Goal: Task Accomplishment & Management: Complete application form

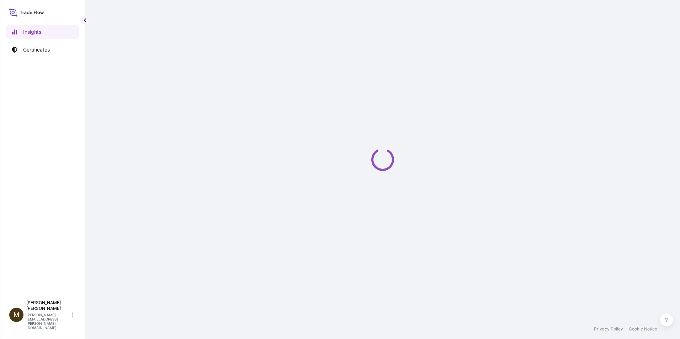
select select "2025"
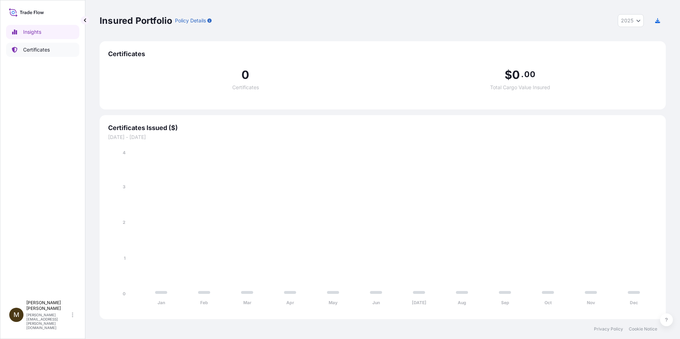
click at [43, 49] on p "Certificates" at bounding box center [36, 49] width 27 height 7
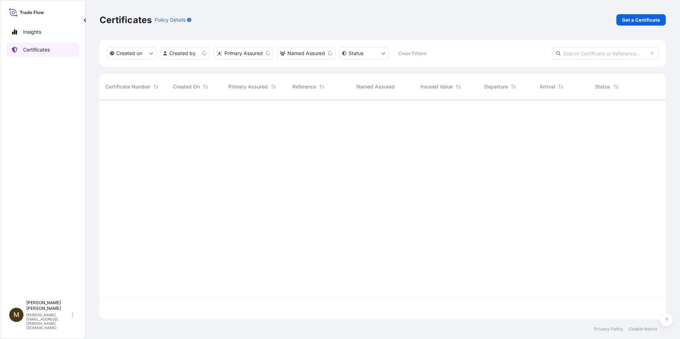
scroll to position [218, 561]
click at [640, 22] on p "Get a Certificate" at bounding box center [641, 19] width 38 height 7
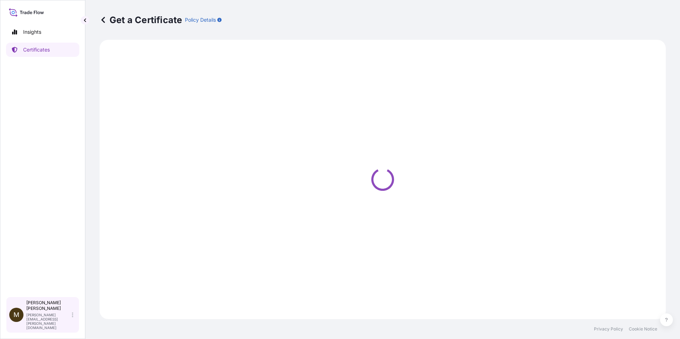
select select "Barge"
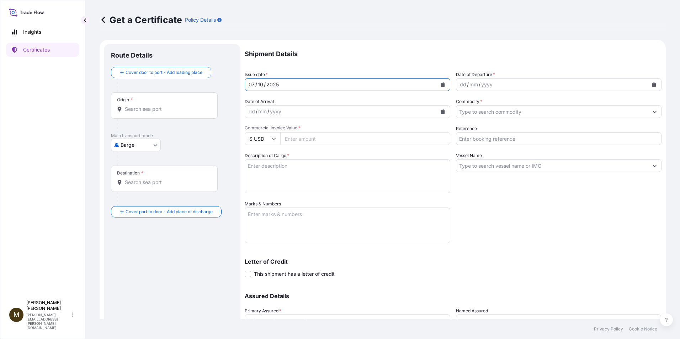
click at [441, 86] on icon "Calendar" at bounding box center [443, 85] width 4 height 4
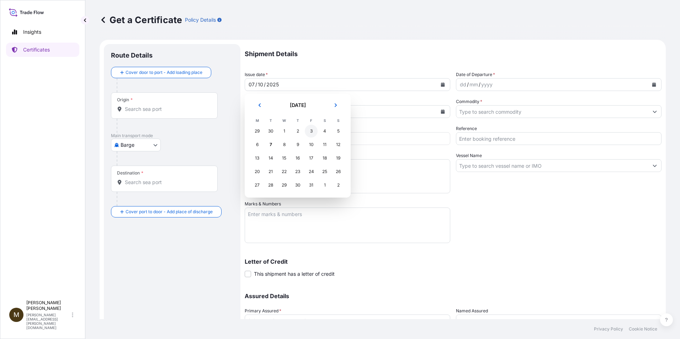
click at [310, 132] on div "3" at bounding box center [311, 131] width 13 height 13
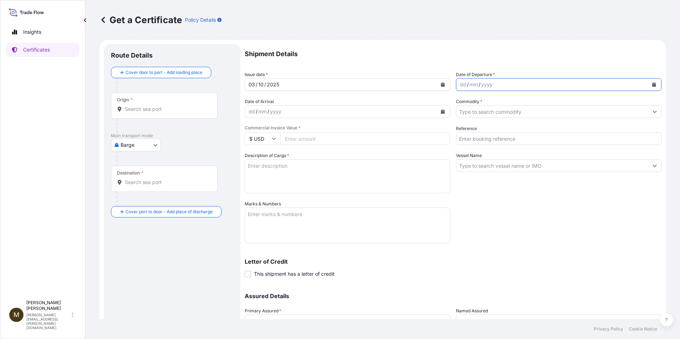
click at [652, 83] on icon "Calendar" at bounding box center [654, 85] width 4 height 4
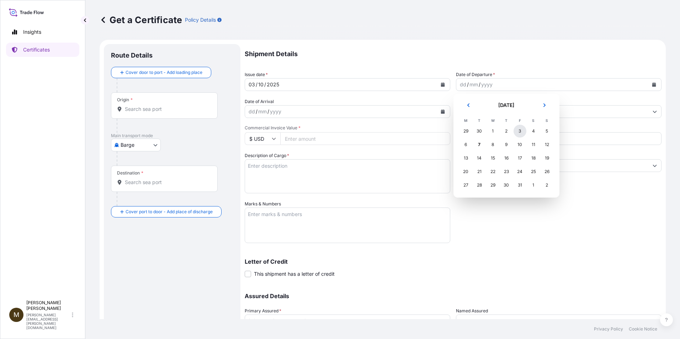
click at [518, 129] on div "3" at bounding box center [520, 131] width 13 height 13
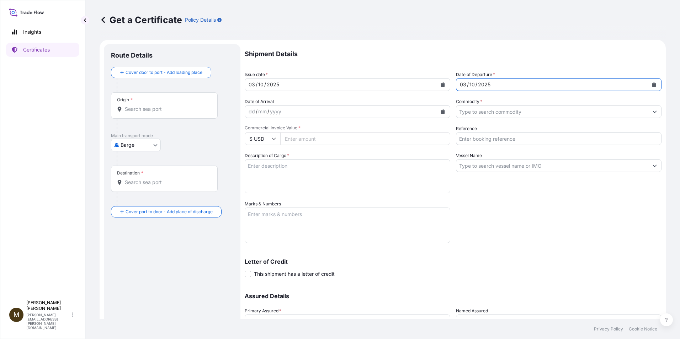
click at [525, 114] on input "Commodity *" at bounding box center [552, 111] width 192 height 13
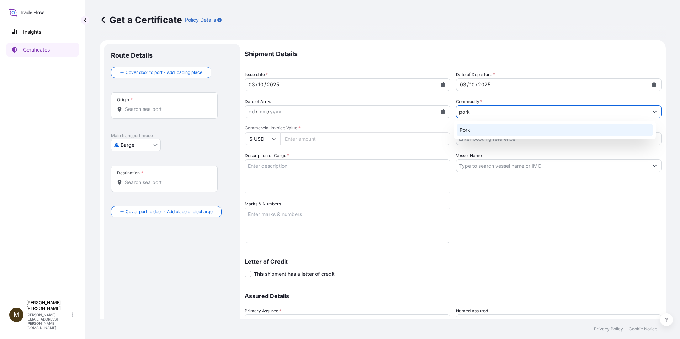
click at [472, 128] on div "Pork" at bounding box center [555, 130] width 197 height 13
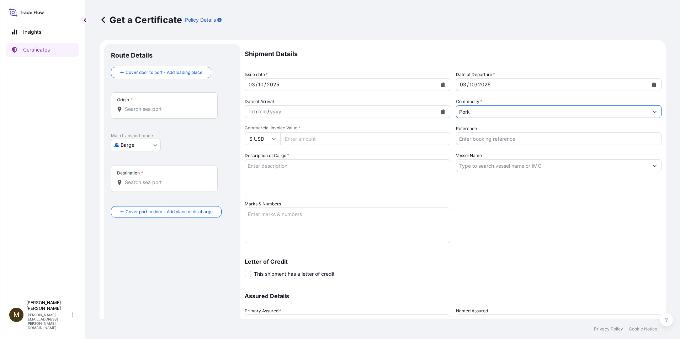
type input "Pork"
click at [463, 167] on input "Vessel Name" at bounding box center [552, 165] width 192 height 13
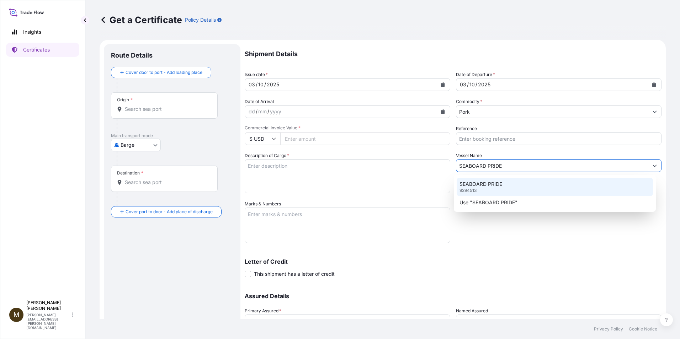
click at [467, 186] on p "SEABOARD PRIDE" at bounding box center [480, 184] width 43 height 7
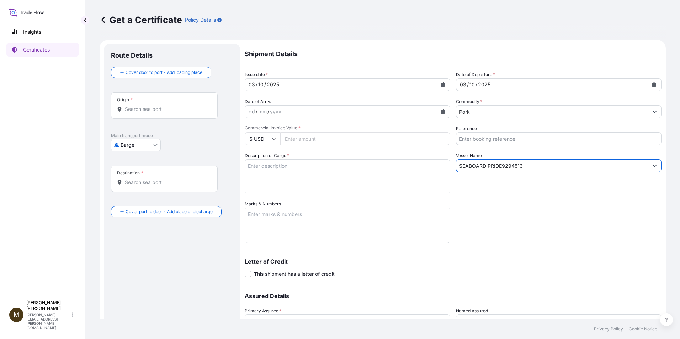
type input "SEABOARD PRIDE"
click at [484, 142] on input "Reference" at bounding box center [559, 138] width 206 height 13
paste input "2897996"
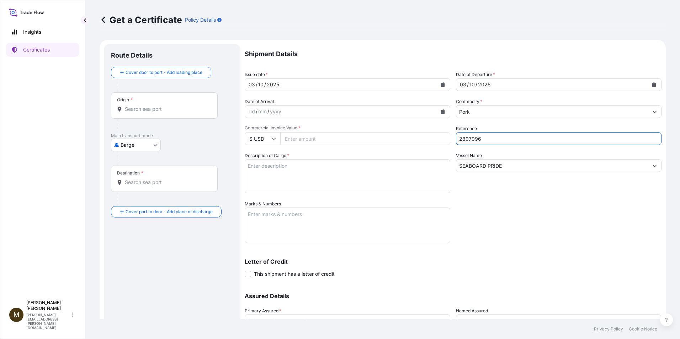
type input "2897996"
click at [311, 142] on input "Commercial Invoice Value *" at bounding box center [365, 138] width 170 height 13
paste input "74201.72"
type input "74201.72"
drag, startPoint x: 264, startPoint y: 175, endPoint x: 264, endPoint y: 171, distance: 3.9
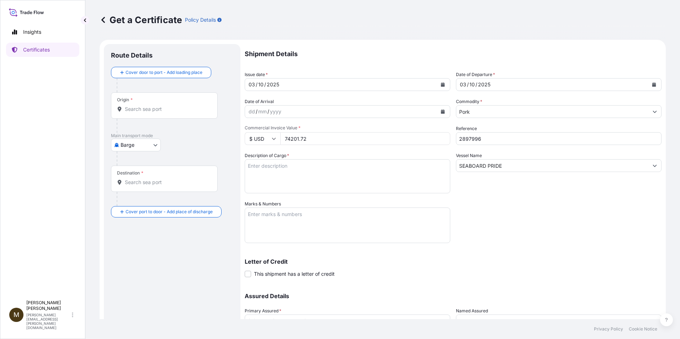
click at [264, 175] on textarea "Description of Cargo *" at bounding box center [348, 176] width 206 height 34
paste textarea "FROZEN PORK BONELESS LOIN STRAP ON *ALL NATURAL LOMO DE CERDO SIN HUESO CONGELA…"
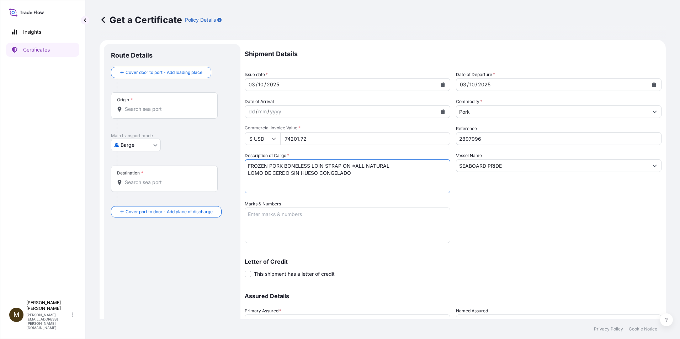
type textarea "FROZEN PORK BONELESS LOIN STRAP ON *ALL NATURAL LOMO DE CERDO SIN HUESO CONGELA…"
click at [262, 213] on textarea "Marks & Numbers" at bounding box center [348, 226] width 206 height 36
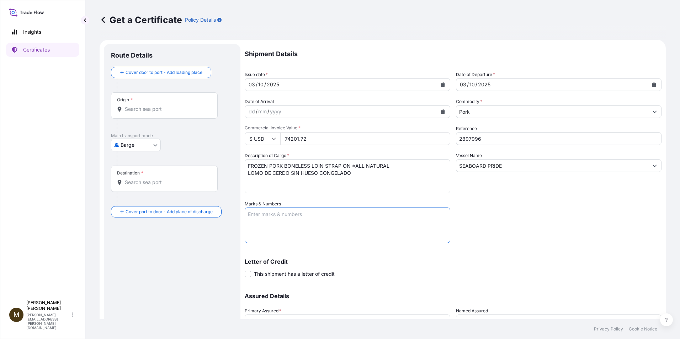
paste textarea "2897996"
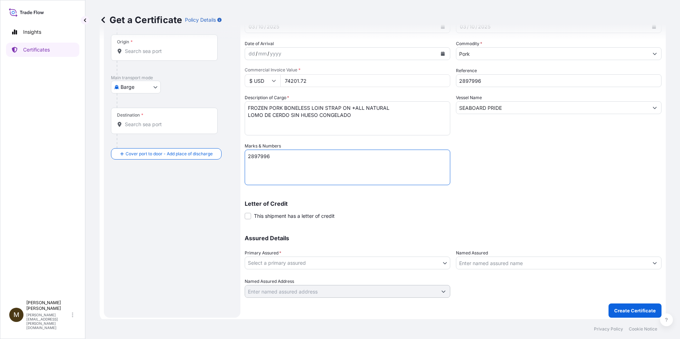
type textarea "2897996"
click at [275, 266] on body "Insights Certificates M [PERSON_NAME] [PERSON_NAME][EMAIL_ADDRESS][PERSON_NAME]…" at bounding box center [340, 169] width 680 height 339
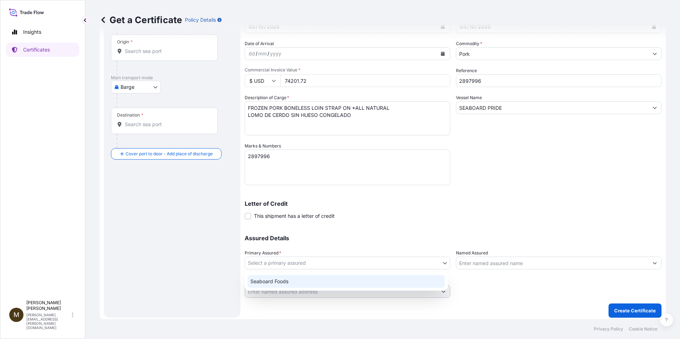
click at [282, 283] on div "Seaboard Foods" at bounding box center [346, 281] width 197 height 13
select select "31638"
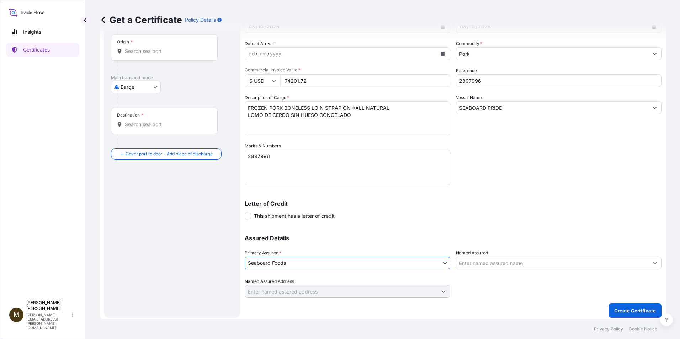
click at [474, 265] on input "Named Assured" at bounding box center [552, 263] width 192 height 13
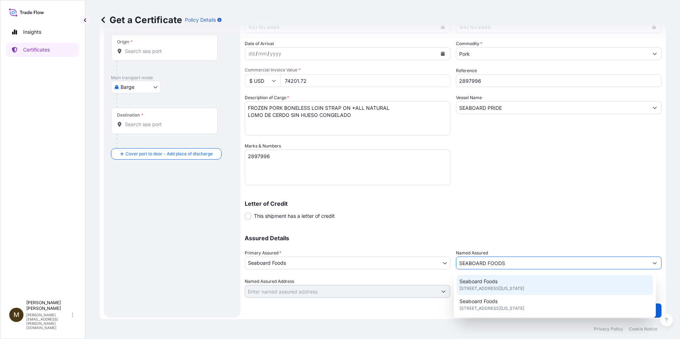
click at [496, 289] on span "[STREET_ADDRESS][US_STATE]" at bounding box center [491, 288] width 65 height 7
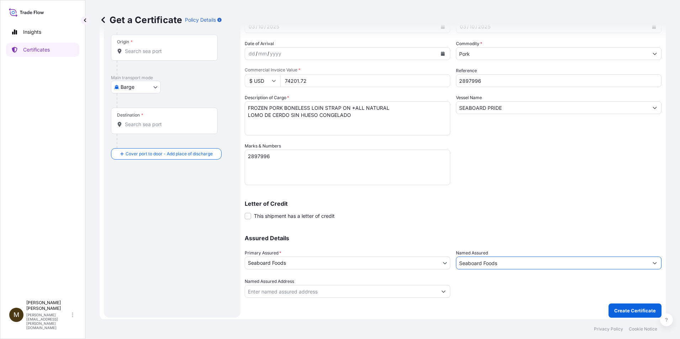
type input "Seaboard Foods"
click at [156, 87] on body "10 options available. 2 options available. 0 options available. 2 options avail…" at bounding box center [340, 169] width 680 height 339
click at [136, 144] on span "Ocean Vessel" at bounding box center [140, 143] width 32 height 7
select select "Ocean Vessel"
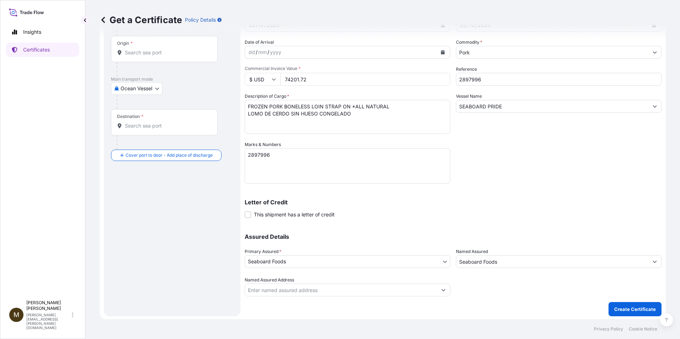
click at [144, 54] on input "Origin *" at bounding box center [167, 52] width 84 height 7
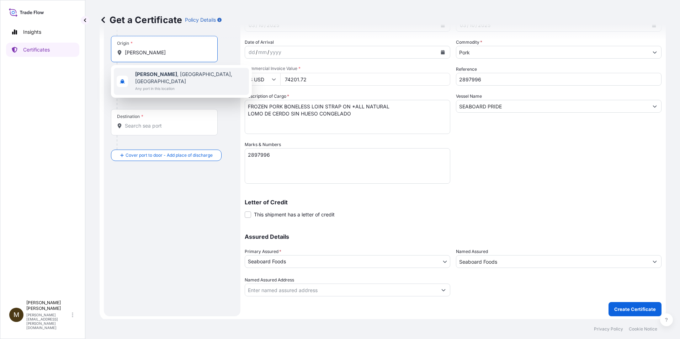
click at [147, 85] on span "Any port in this location" at bounding box center [190, 88] width 111 height 7
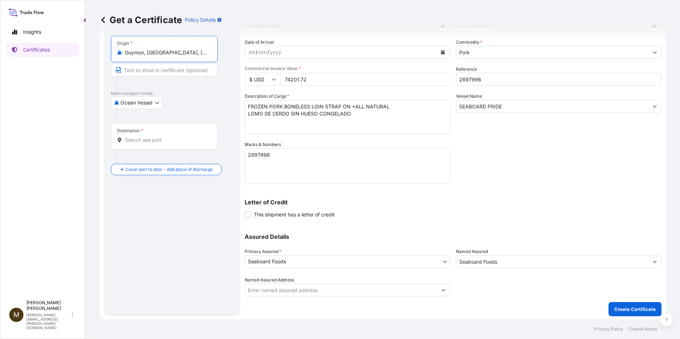
type input "Guymon, [GEOGRAPHIC_DATA], [GEOGRAPHIC_DATA]"
click at [141, 140] on input "Destination *" at bounding box center [167, 140] width 84 height 7
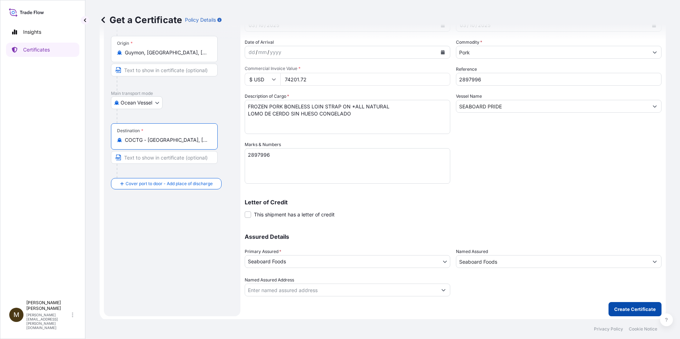
type input "COCTG - [GEOGRAPHIC_DATA], [GEOGRAPHIC_DATA]"
click at [624, 311] on p "Create Certificate" at bounding box center [635, 309] width 42 height 7
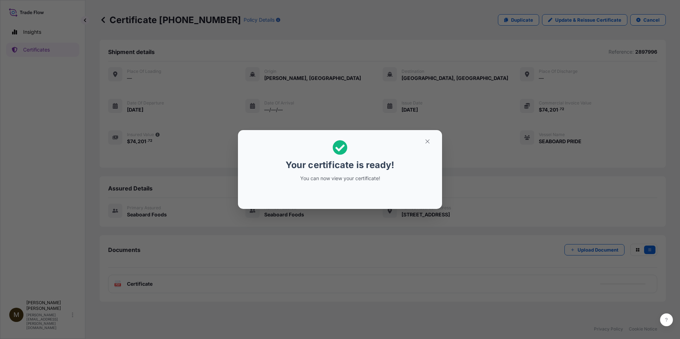
click at [119, 289] on div "Your certificate is ready! You can now view your certificate!" at bounding box center [340, 169] width 680 height 339
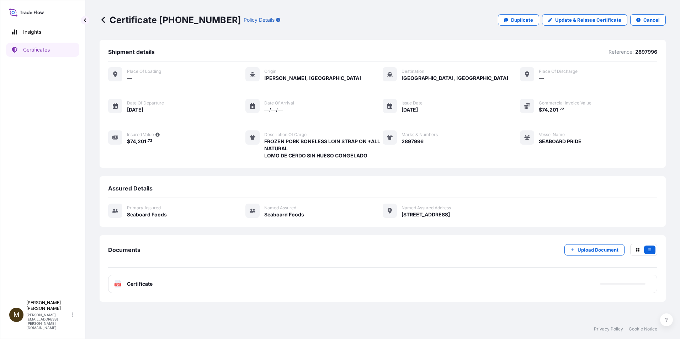
click at [118, 286] on text "PDF" at bounding box center [118, 285] width 5 height 2
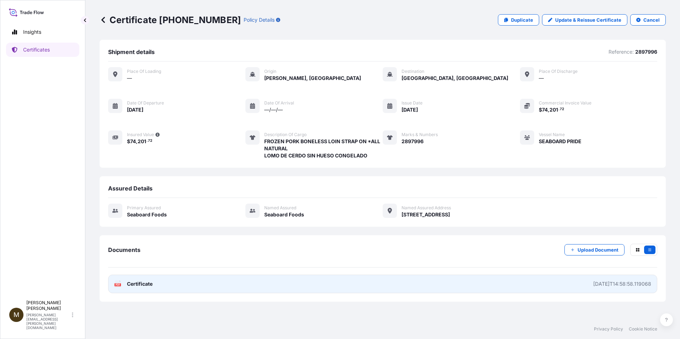
click at [117, 284] on text "PDF" at bounding box center [118, 285] width 5 height 2
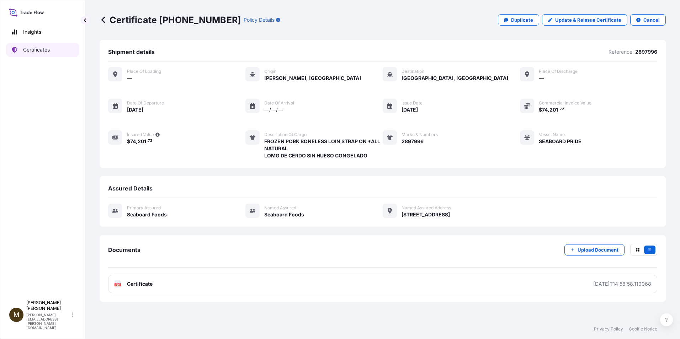
click at [36, 50] on p "Certificates" at bounding box center [36, 49] width 27 height 7
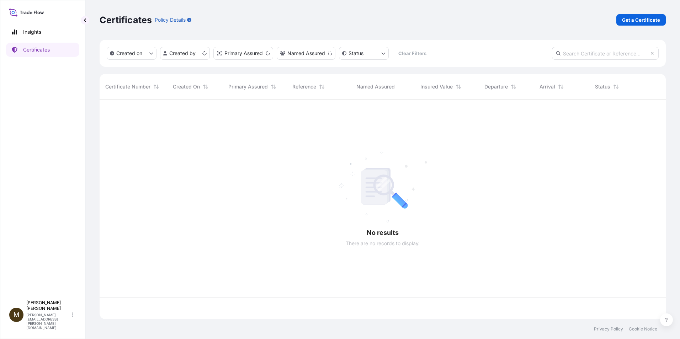
scroll to position [218, 561]
click at [633, 20] on p "Get a Certificate" at bounding box center [641, 19] width 38 height 7
select select "Barge"
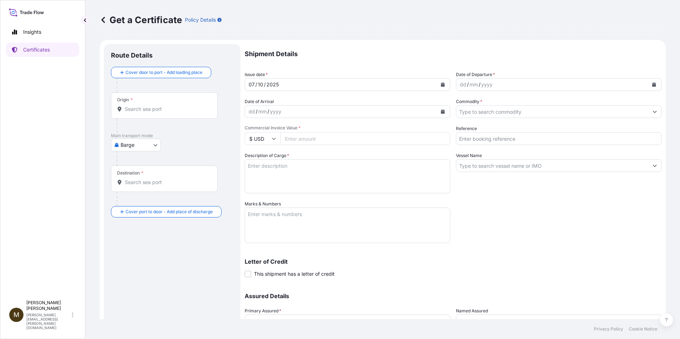
click at [441, 85] on icon "Calendar" at bounding box center [443, 85] width 4 height 4
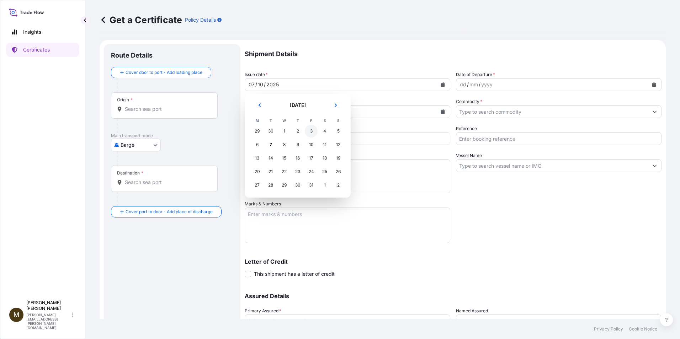
click at [309, 129] on div "3" at bounding box center [311, 131] width 13 height 13
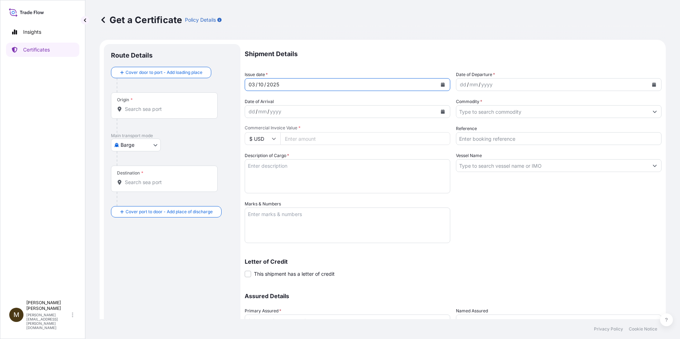
click at [652, 83] on icon "Calendar" at bounding box center [654, 85] width 4 height 4
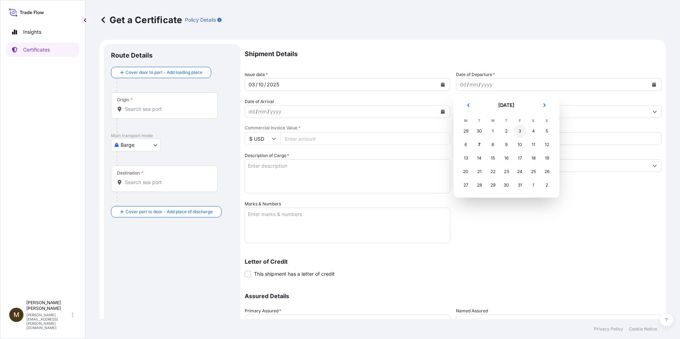
click at [520, 129] on div "3" at bounding box center [520, 131] width 13 height 13
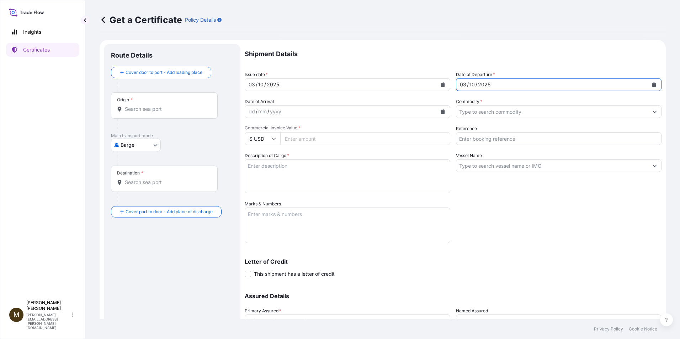
click at [461, 111] on input "Commodity *" at bounding box center [552, 111] width 192 height 13
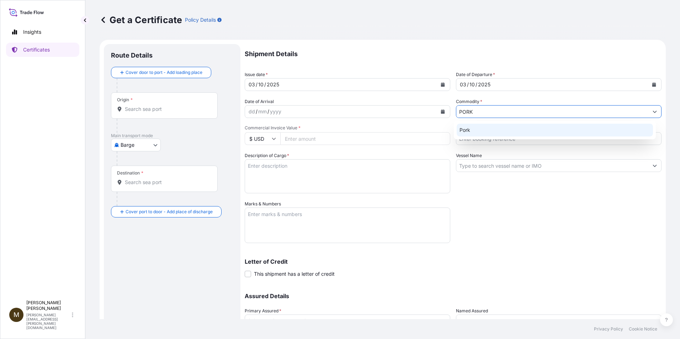
click at [461, 129] on div "Pork" at bounding box center [555, 130] width 197 height 13
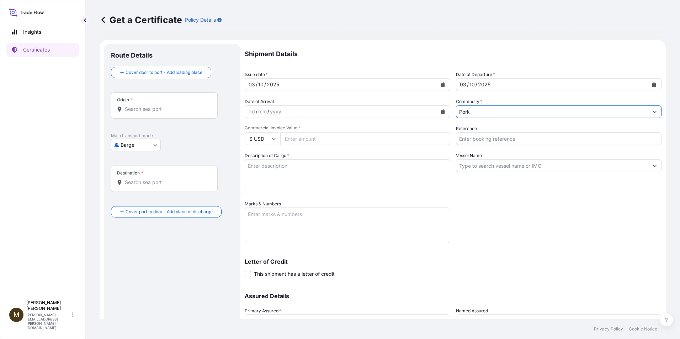
type input "Pork"
click at [477, 169] on input "Vessel Name" at bounding box center [552, 165] width 192 height 13
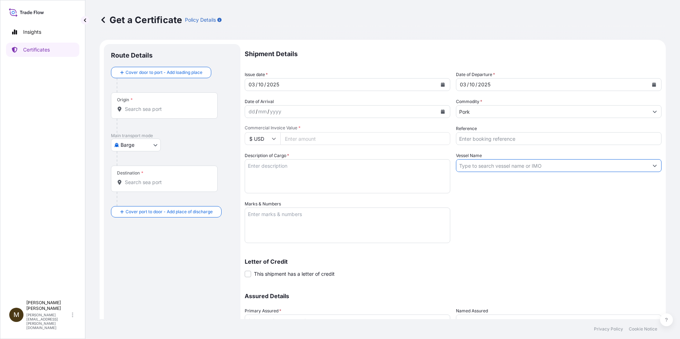
click at [468, 168] on input "Vessel Name" at bounding box center [552, 165] width 192 height 13
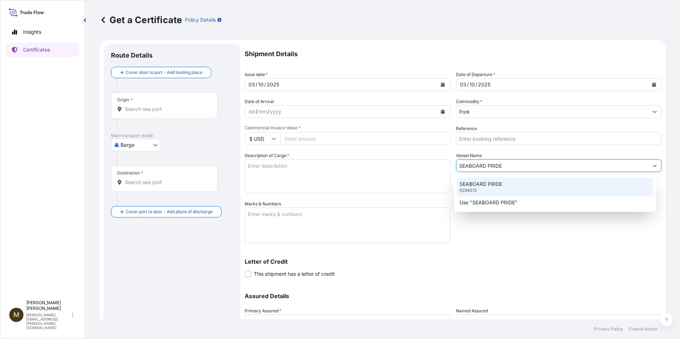
click at [473, 185] on p "SEABOARD PRIDE" at bounding box center [480, 184] width 43 height 7
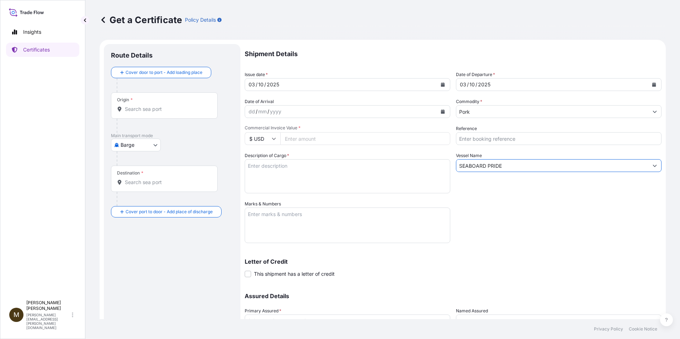
type input "SEABOARD PRIDE"
click at [464, 139] on input "Reference" at bounding box center [559, 138] width 206 height 13
paste input "2897998"
type input "2897998"
click at [292, 139] on input "Commercial Invoice Value *" at bounding box center [365, 138] width 170 height 13
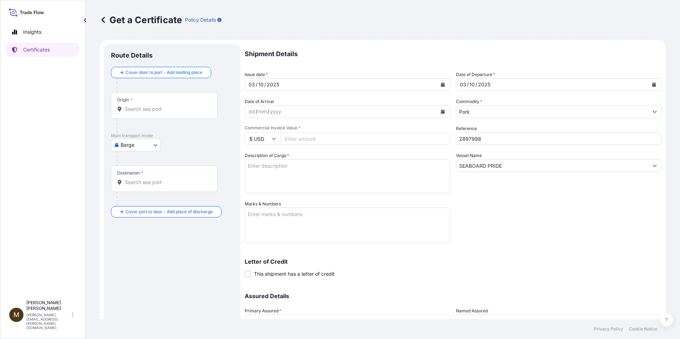
click at [255, 216] on textarea "Marks & Numbers" at bounding box center [348, 226] width 206 height 36
paste textarea "2897998"
type textarea "2897998"
drag, startPoint x: 276, startPoint y: 169, endPoint x: 295, endPoint y: 171, distance: 19.3
click at [276, 169] on textarea "Description of Cargo *" at bounding box center [348, 176] width 206 height 34
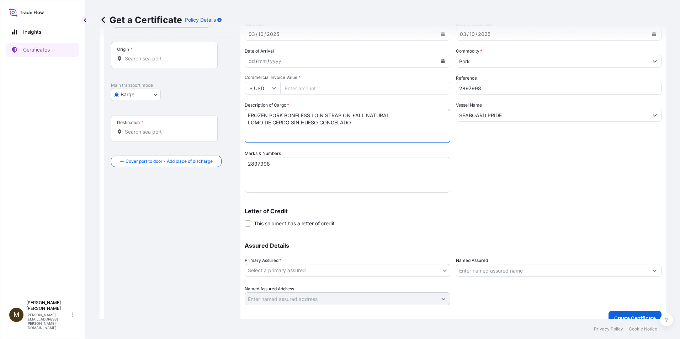
scroll to position [61, 0]
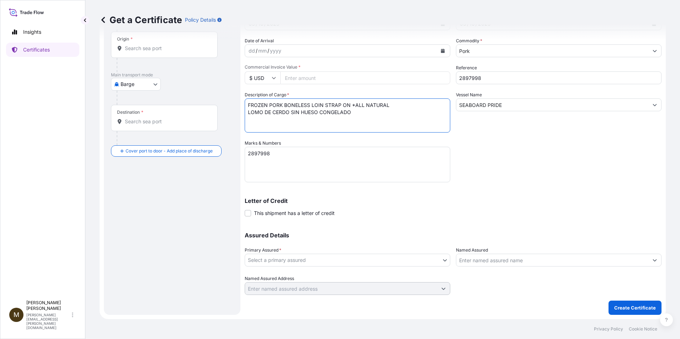
type textarea "FROZEN PORK BONELESS LOIN STRAP ON *ALL NATURAL LOMO DE CERDO SIN HUESO CONGELA…"
click at [339, 262] on body "Insights Certificates M [PERSON_NAME] [PERSON_NAME][EMAIL_ADDRESS][PERSON_NAME]…" at bounding box center [340, 169] width 680 height 339
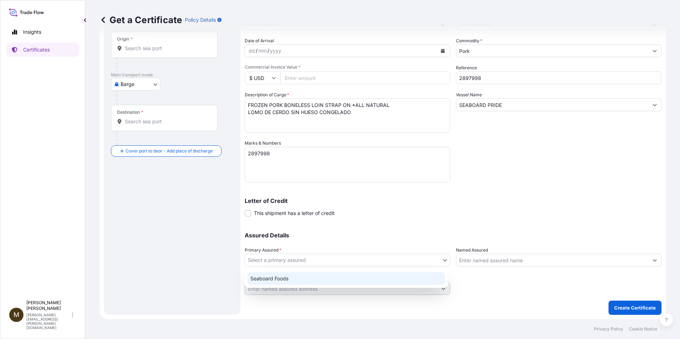
click at [278, 277] on div "Seaboard Foods" at bounding box center [346, 278] width 197 height 13
select select "31638"
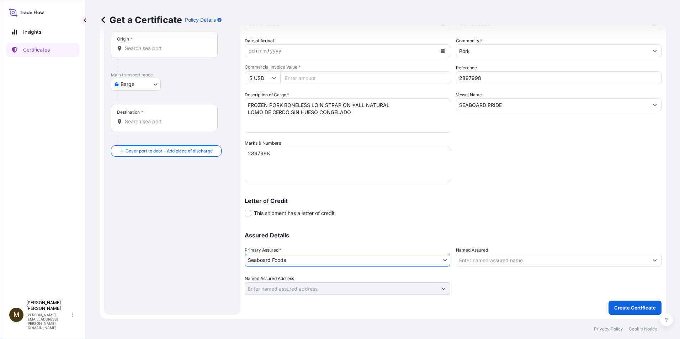
click at [475, 262] on input "Named Assured" at bounding box center [552, 260] width 192 height 13
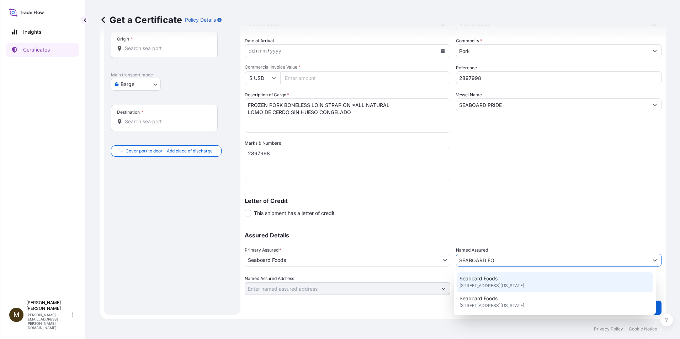
click at [516, 282] on div "Seaboard Foods [STREET_ADDRESS][US_STATE]" at bounding box center [555, 282] width 197 height 20
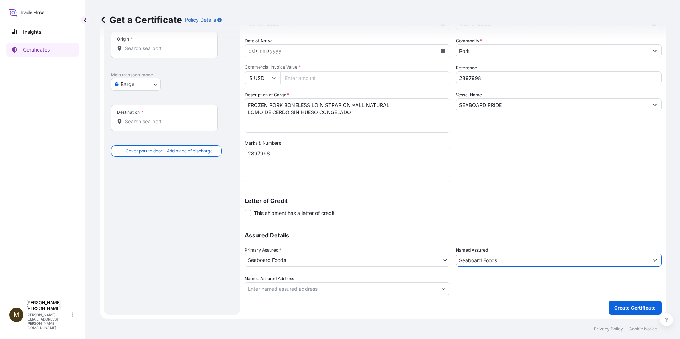
type input "Seaboard Foods"
click at [155, 84] on body "15 options available. 10 options available. 2 options available. 0 options avai…" at bounding box center [340, 169] width 680 height 339
click at [141, 142] on span "Ocean Vessel" at bounding box center [140, 141] width 32 height 7
select select "Ocean Vessel"
click at [139, 52] on input "Origin *" at bounding box center [167, 51] width 84 height 7
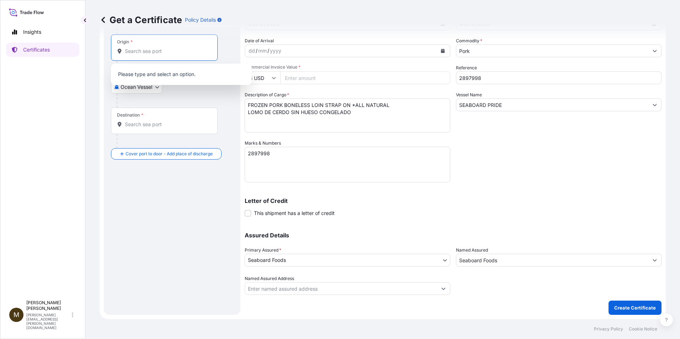
type input "g"
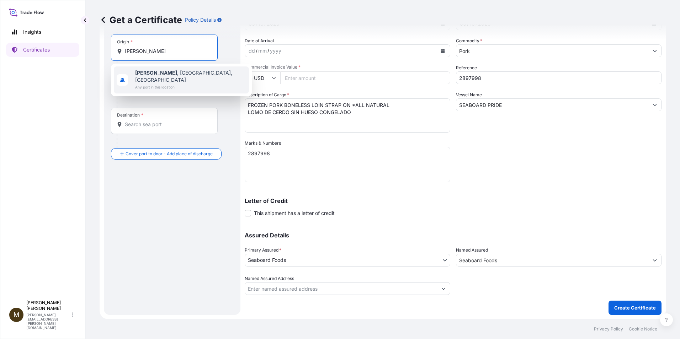
click at [151, 84] on span "Any port in this location" at bounding box center [190, 87] width 111 height 7
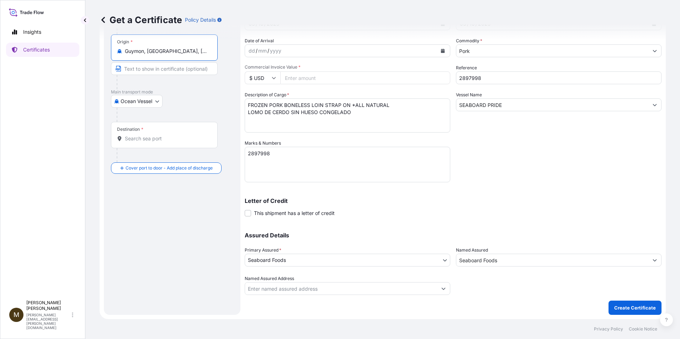
type input "Guymon, [GEOGRAPHIC_DATA], [GEOGRAPHIC_DATA]"
click at [147, 140] on input "Destination *" at bounding box center [167, 138] width 84 height 7
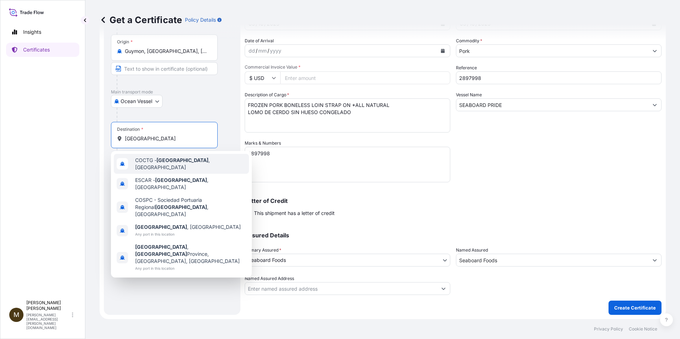
click at [201, 162] on span "COCTG - [GEOGRAPHIC_DATA] , [GEOGRAPHIC_DATA]" at bounding box center [190, 164] width 111 height 14
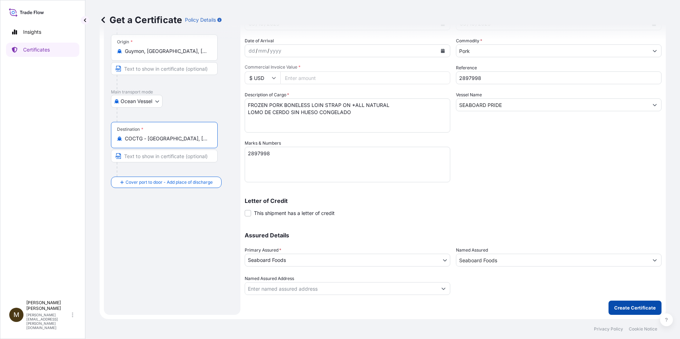
type input "COCTG - [GEOGRAPHIC_DATA], [GEOGRAPHIC_DATA]"
click at [628, 307] on p "Create Certificate" at bounding box center [635, 307] width 42 height 7
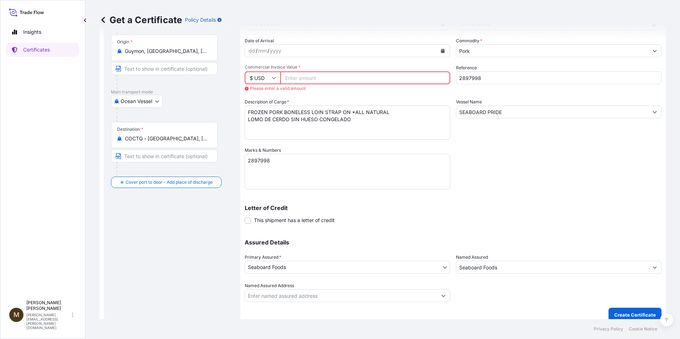
drag, startPoint x: 303, startPoint y: 76, endPoint x: 301, endPoint y: 83, distance: 7.0
click at [302, 76] on input "Commercial Invoice Value *" at bounding box center [365, 77] width 170 height 13
paste input "77260.06"
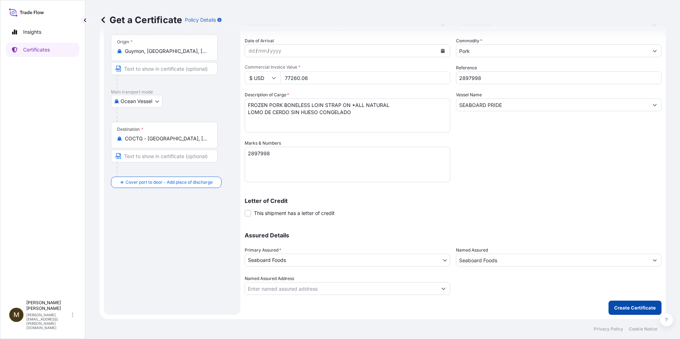
type input "77260.06"
click at [622, 307] on p "Create Certificate" at bounding box center [635, 307] width 42 height 7
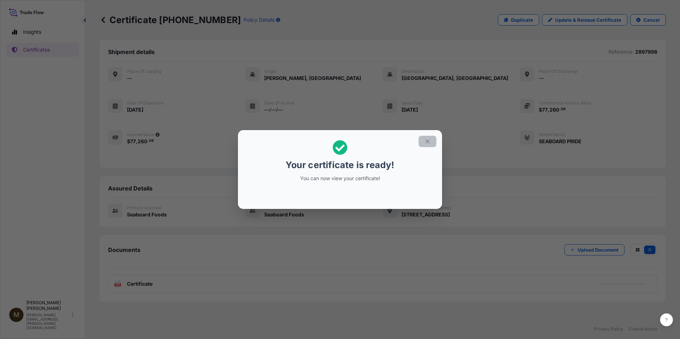
click at [430, 139] on icon "button" at bounding box center [427, 141] width 6 height 6
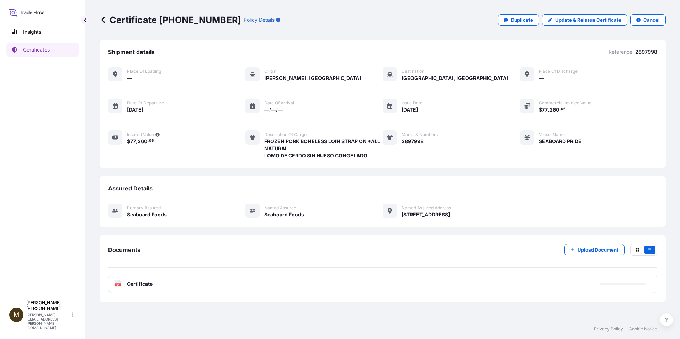
click at [122, 286] on div "PDF Certificate" at bounding box center [133, 284] width 38 height 7
click at [119, 282] on icon at bounding box center [119, 281] width 1 height 1
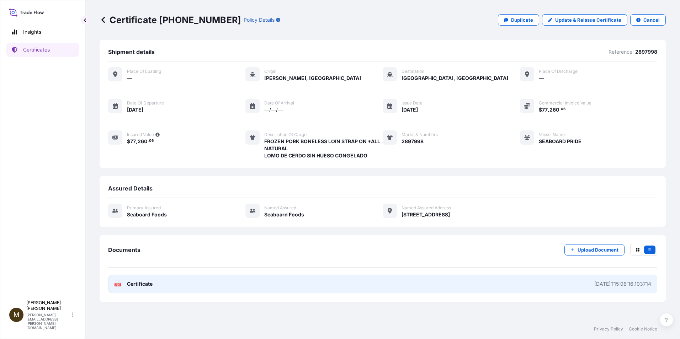
drag, startPoint x: 119, startPoint y: 282, endPoint x: 118, endPoint y: 287, distance: 5.5
click at [118, 287] on icon at bounding box center [118, 284] width 6 height 7
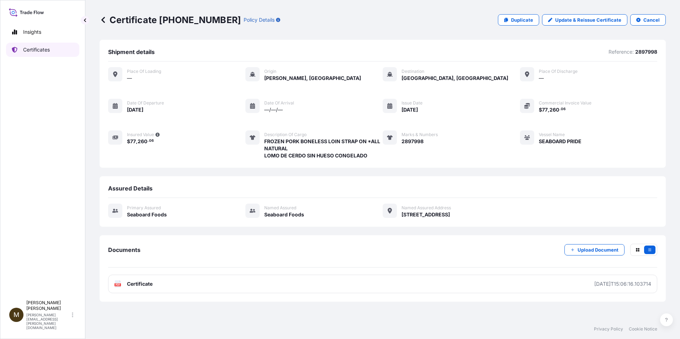
click at [37, 49] on p "Certificates" at bounding box center [36, 49] width 27 height 7
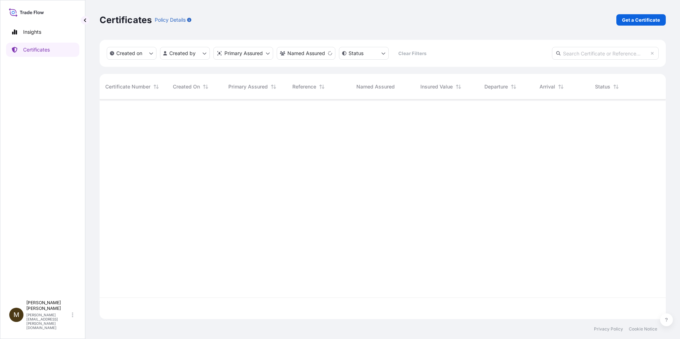
scroll to position [218, 561]
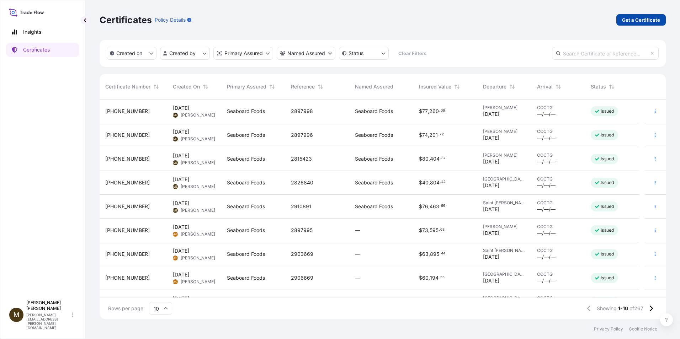
click at [638, 19] on p "Get a Certificate" at bounding box center [641, 19] width 38 height 7
select select "Barge"
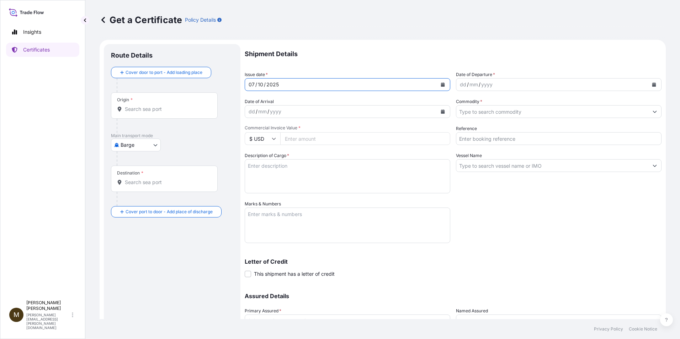
click at [442, 84] on icon "Calendar" at bounding box center [443, 85] width 4 height 4
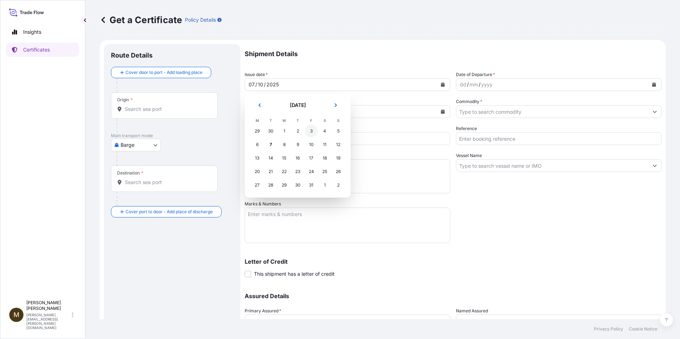
click at [309, 132] on div "3" at bounding box center [311, 131] width 13 height 13
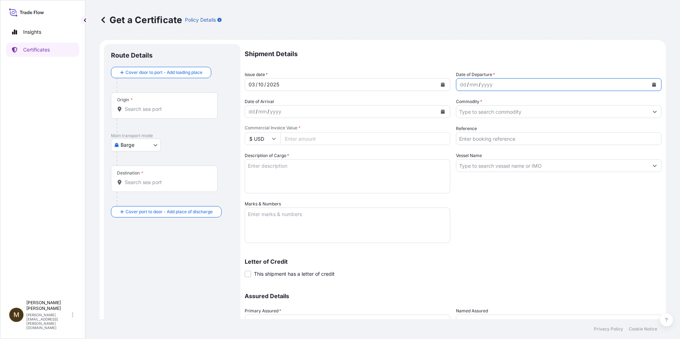
click at [652, 85] on icon "Calendar" at bounding box center [654, 85] width 4 height 4
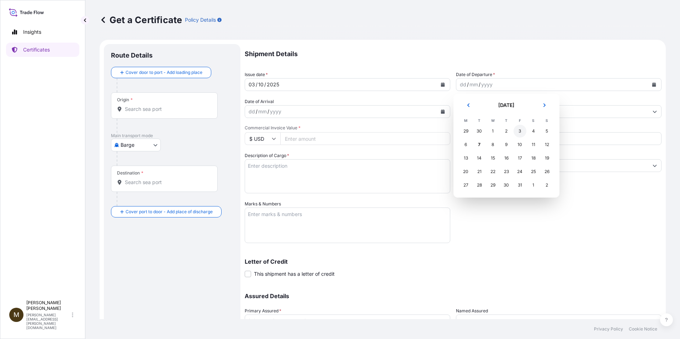
click at [518, 132] on div "3" at bounding box center [520, 131] width 13 height 13
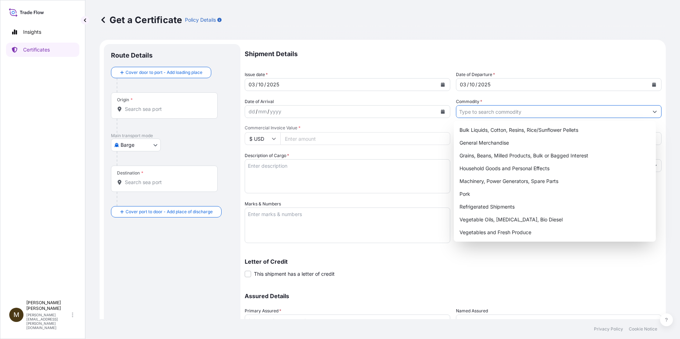
click at [468, 112] on input "Commodity *" at bounding box center [552, 111] width 192 height 13
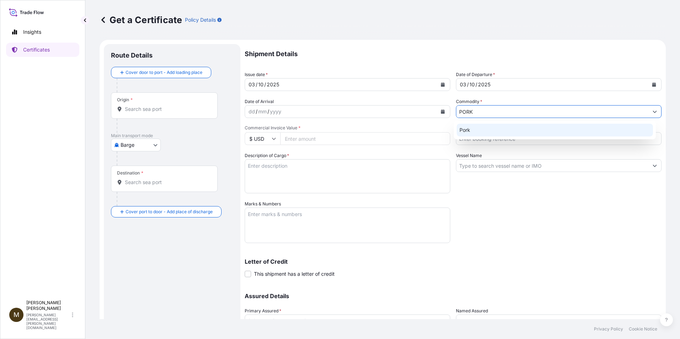
click at [473, 131] on div "Pork" at bounding box center [555, 130] width 197 height 13
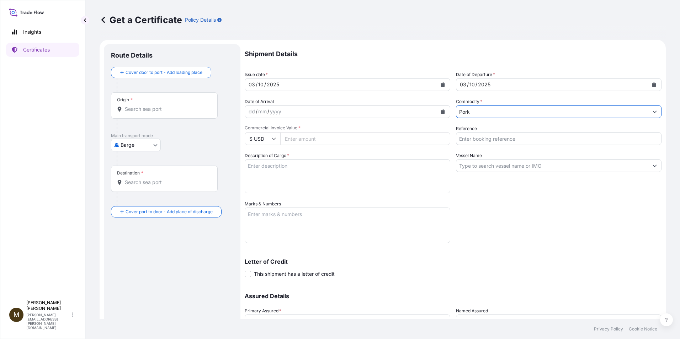
type input "Pork"
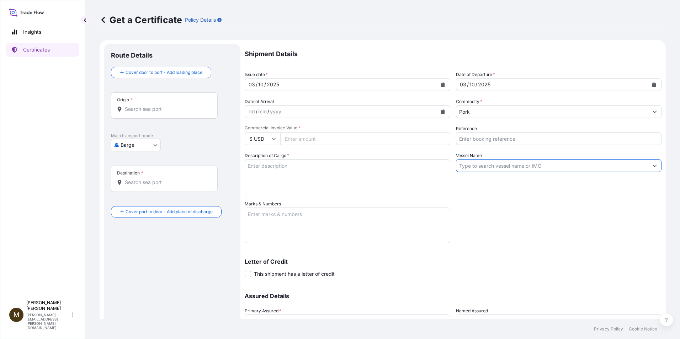
click at [469, 169] on input "Vessel Name" at bounding box center [552, 165] width 192 height 13
click at [470, 166] on input "Vessel Name" at bounding box center [552, 165] width 192 height 13
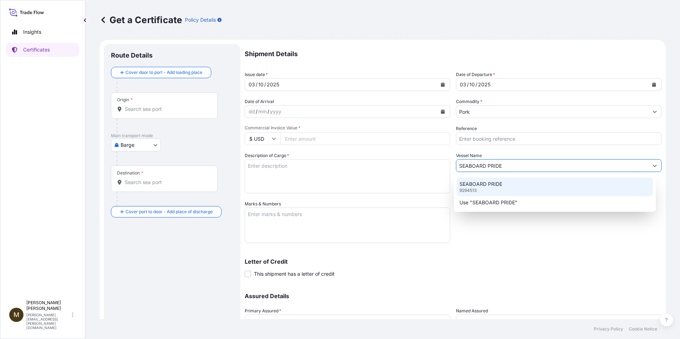
click at [488, 186] on p "SEABOARD PRIDE" at bounding box center [480, 184] width 43 height 7
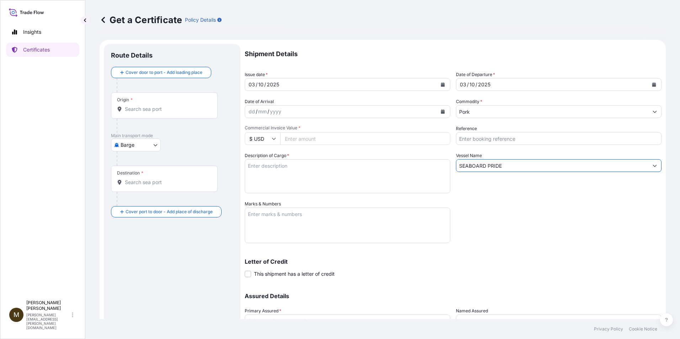
type input "SEABOARD PRIDE"
click at [303, 139] on input "Commercial Invoice Value *" at bounding box center [365, 138] width 170 height 13
paste input "76206.73"
type input "76206.73"
drag, startPoint x: 254, startPoint y: 168, endPoint x: 297, endPoint y: 179, distance: 44.7
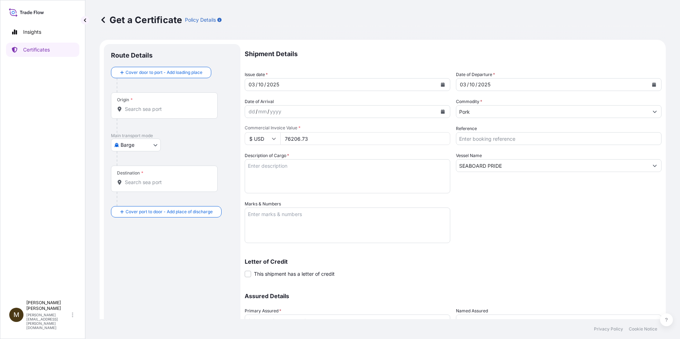
click at [254, 168] on textarea "Description of Cargo *" at bounding box center [348, 176] width 206 height 34
paste textarea "FROZEN PORK BONELESS LOIN STRAP ON *ALL NATURAL LOMO DE CERDO SIN HUESO CONGELA…"
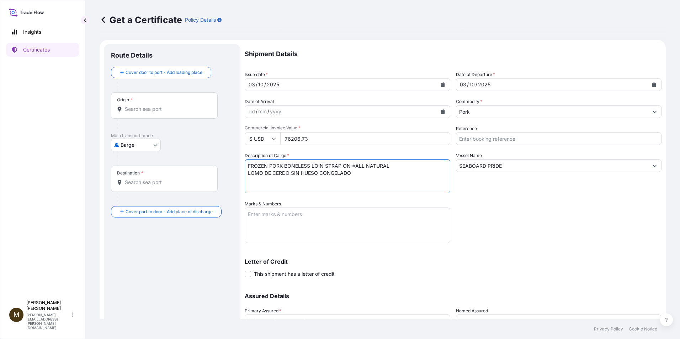
type textarea "FROZEN PORK BONELESS LOIN STRAP ON *ALL NATURAL LOMO DE CERDO SIN HUESO CONGELA…"
click at [251, 217] on textarea "Marks & Numbers" at bounding box center [348, 226] width 206 height 36
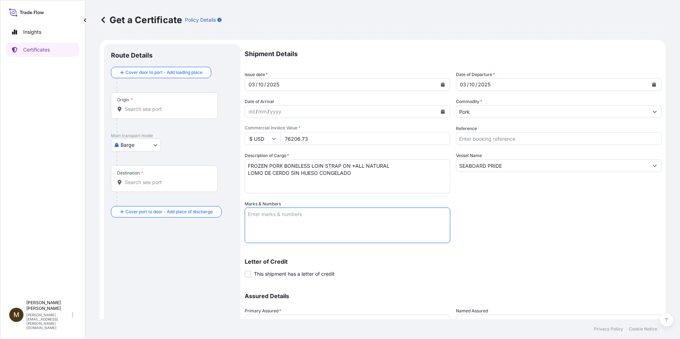
paste textarea "2897999"
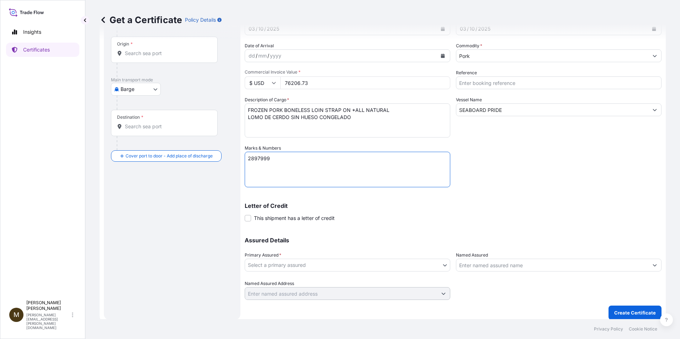
scroll to position [61, 0]
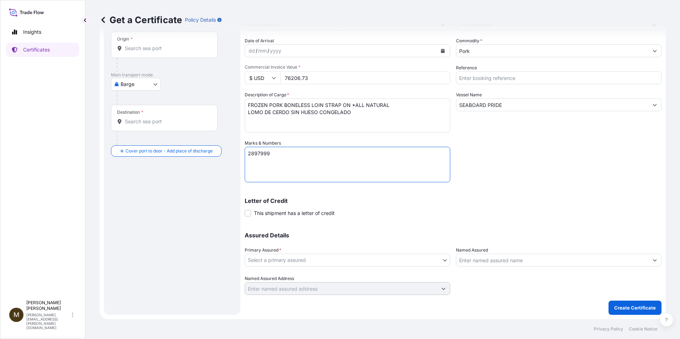
type textarea "2897999"
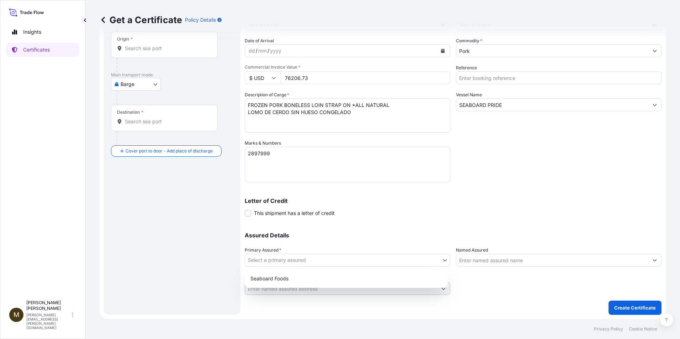
click at [441, 260] on body "Insights Certificates M [PERSON_NAME] [PERSON_NAME][EMAIL_ADDRESS][PERSON_NAME]…" at bounding box center [340, 169] width 680 height 339
click at [284, 276] on div "Seaboard Foods" at bounding box center [346, 278] width 197 height 13
select select "31638"
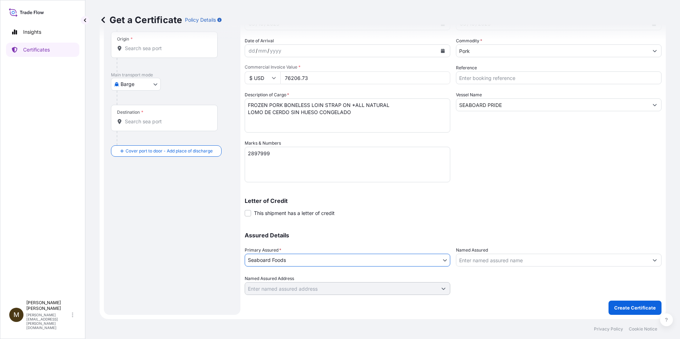
click at [477, 261] on input "Named Assured" at bounding box center [552, 260] width 192 height 13
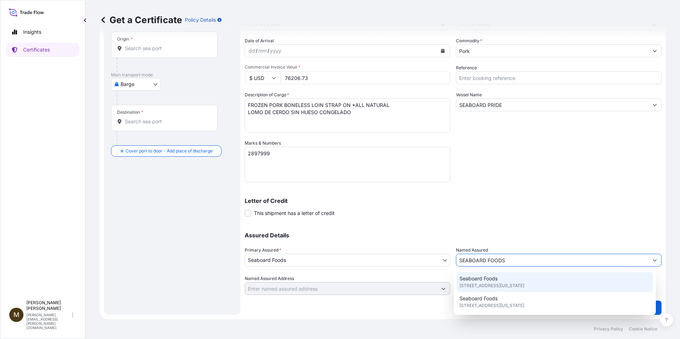
click at [477, 281] on span "Seaboard Foods" at bounding box center [478, 278] width 38 height 7
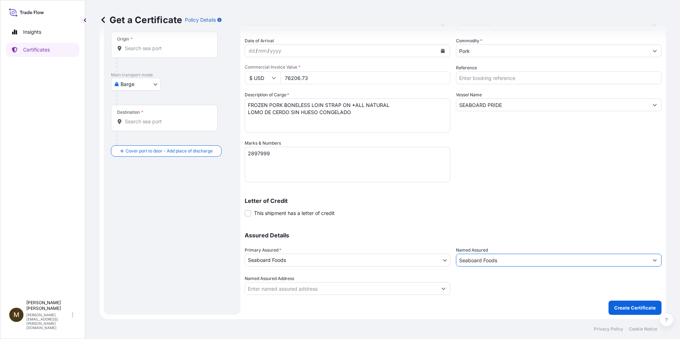
type input "Seaboard Foods"
click at [153, 84] on body "0 options available. 2 options available. Insights Certificates M [PERSON_NAME]…" at bounding box center [340, 169] width 680 height 339
click at [142, 142] on span "Ocean Vessel" at bounding box center [140, 141] width 32 height 7
select select "Ocean Vessel"
click at [137, 55] on div "Origin *" at bounding box center [164, 47] width 107 height 26
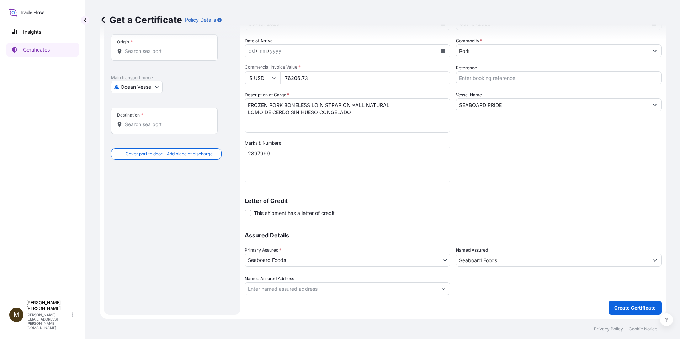
click at [137, 55] on input "Origin *" at bounding box center [167, 51] width 84 height 7
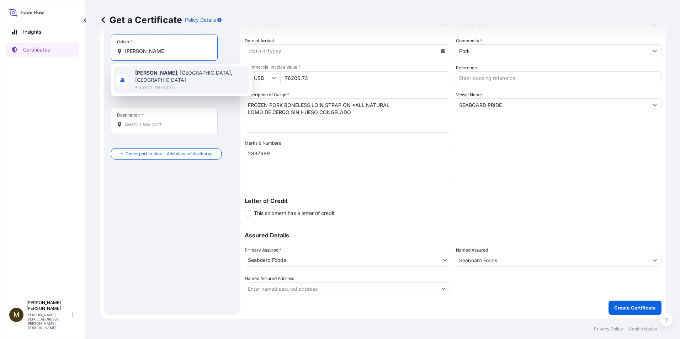
click at [169, 76] on span "Guymon , [GEOGRAPHIC_DATA], [GEOGRAPHIC_DATA]" at bounding box center [190, 76] width 111 height 14
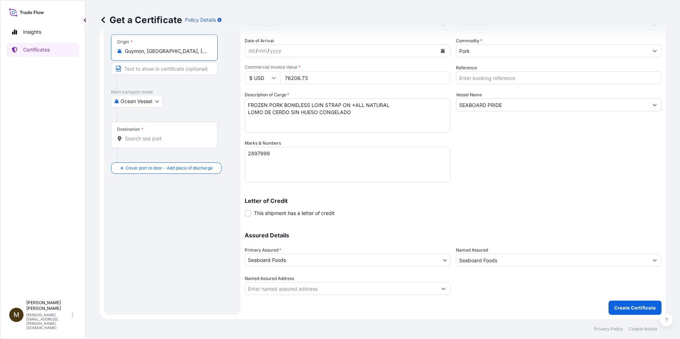
type input "Guymon, [GEOGRAPHIC_DATA], [GEOGRAPHIC_DATA]"
click at [143, 142] on input "Destination *" at bounding box center [167, 138] width 84 height 7
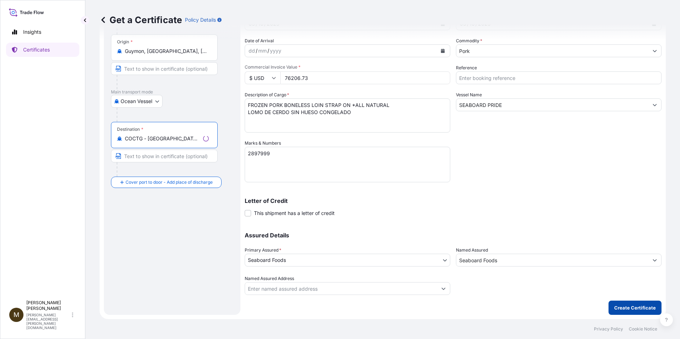
type input "COCTG - [GEOGRAPHIC_DATA], [GEOGRAPHIC_DATA]"
click at [631, 303] on button "Create Certificate" at bounding box center [634, 308] width 53 height 14
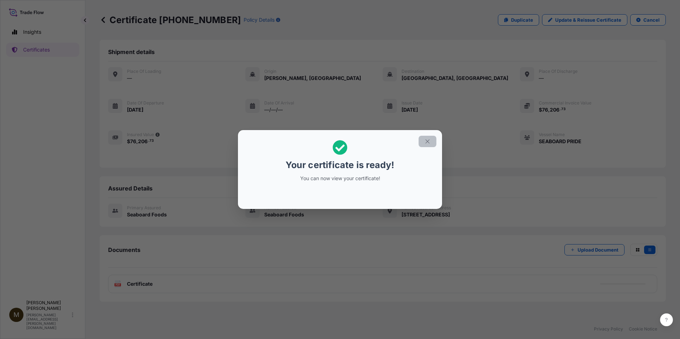
click at [429, 140] on icon "button" at bounding box center [427, 141] width 6 height 6
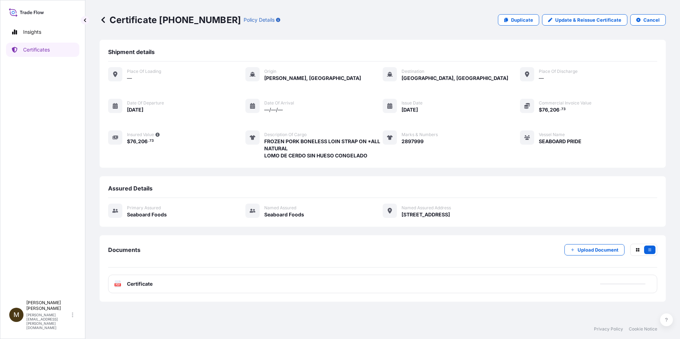
click at [119, 283] on icon at bounding box center [118, 284] width 6 height 7
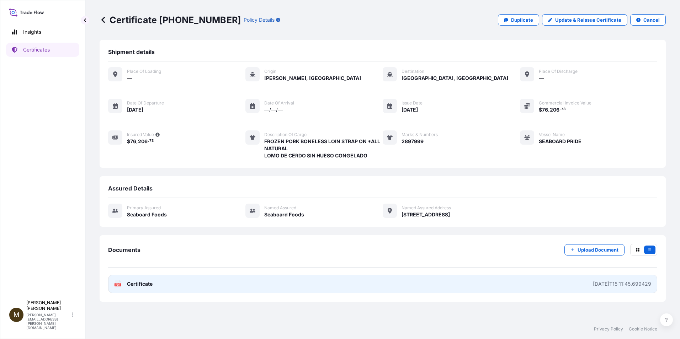
click at [117, 285] on text "PDF" at bounding box center [118, 285] width 5 height 2
